Goal: Task Accomplishment & Management: Complete application form

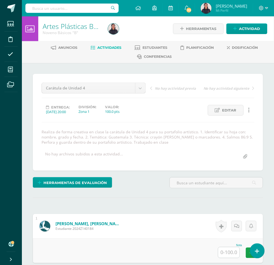
scroll to position [0, 0]
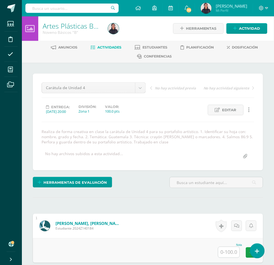
click at [58, 141] on div "Realiza de forma creativa en clase la carátula de Unidad 4 para su portafolio a…" at bounding box center [147, 137] width 217 height 16
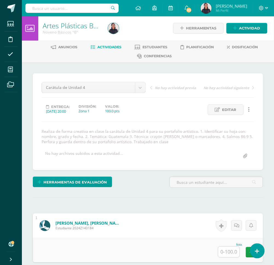
click at [58, 141] on div "Realiza de forma creativa en clase la carátula de Unidad 4 para su portafolio a…" at bounding box center [147, 137] width 217 height 16
click at [228, 248] on input "text" at bounding box center [231, 252] width 22 height 11
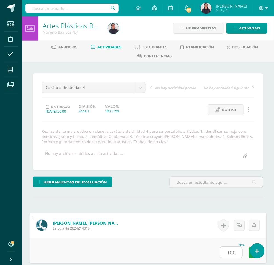
type input "100"
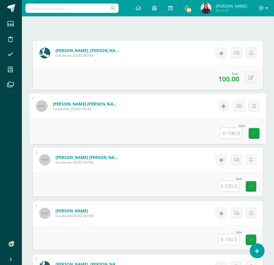
scroll to position [179, 0]
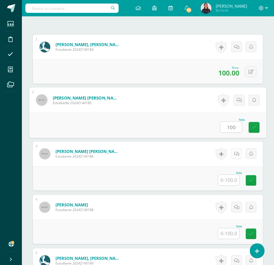
type input "100"
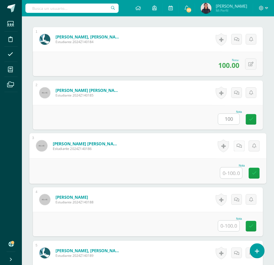
scroll to position [188, 0]
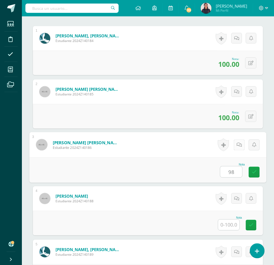
type input "98"
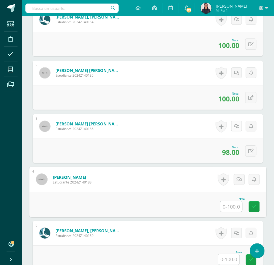
scroll to position [208, 0]
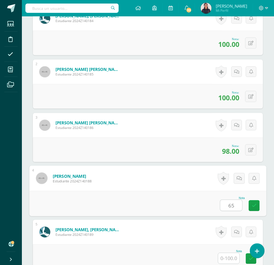
type input "6"
type input "50"
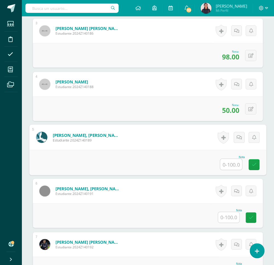
scroll to position [302, 0]
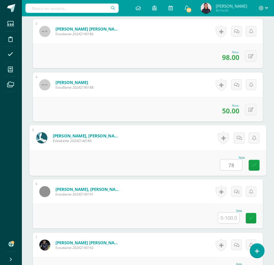
type input "78"
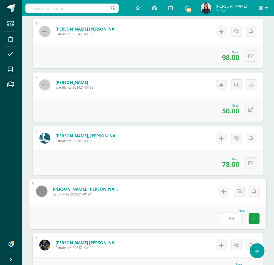
type input "86"
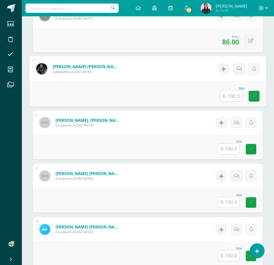
scroll to position [481, 0]
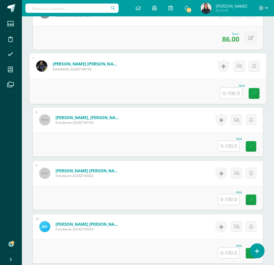
click at [235, 92] on input "text" at bounding box center [231, 93] width 22 height 11
type input "88"
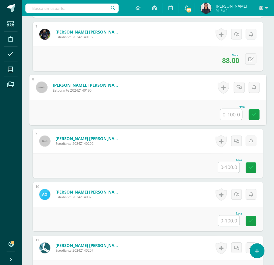
scroll to position [528, 0]
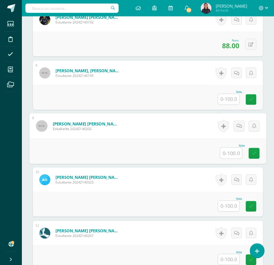
click at [226, 155] on input "text" at bounding box center [231, 153] width 22 height 11
type input "100"
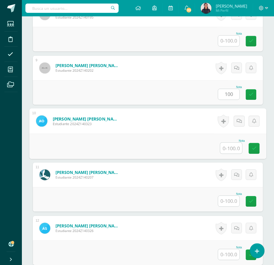
scroll to position [587, 0]
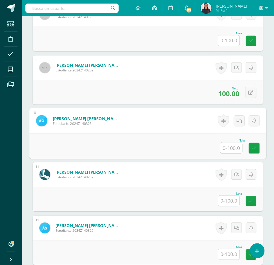
click at [227, 145] on input "text" at bounding box center [231, 148] width 22 height 11
type input "100"
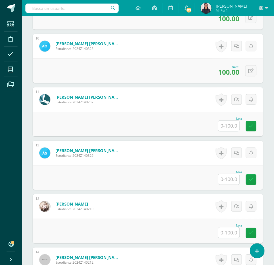
scroll to position [662, 0]
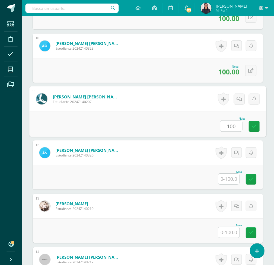
type input "100"
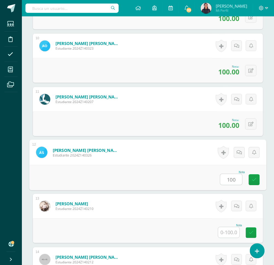
type input "100"
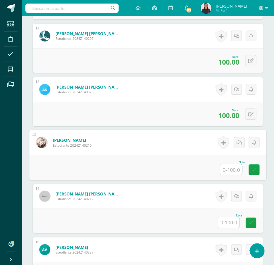
scroll to position [769, 0]
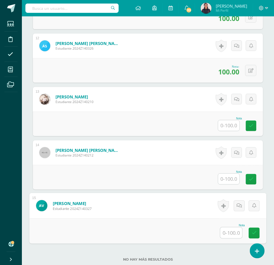
click at [226, 234] on input "text" at bounding box center [231, 233] width 22 height 11
type input "98"
